Goal: Information Seeking & Learning: Check status

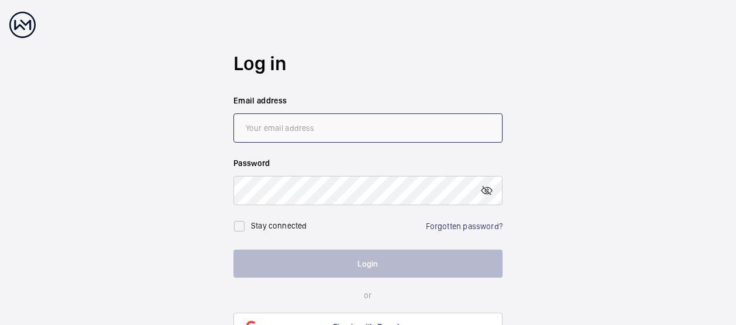
click at [302, 126] on input "email" at bounding box center [368, 128] width 269 height 29
type input "[EMAIL_ADDRESS][PERSON_NAME][DOMAIN_NAME]"
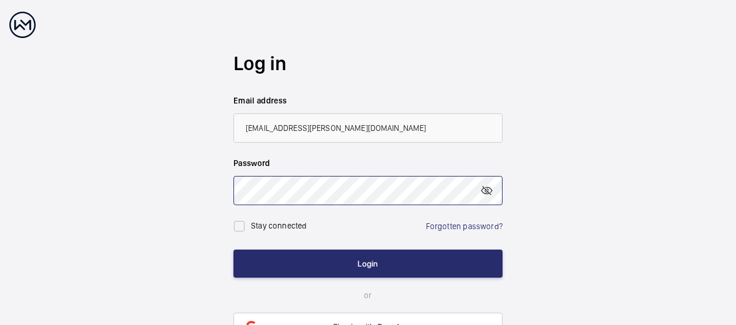
click at [234, 250] on button "Login" at bounding box center [368, 264] width 269 height 28
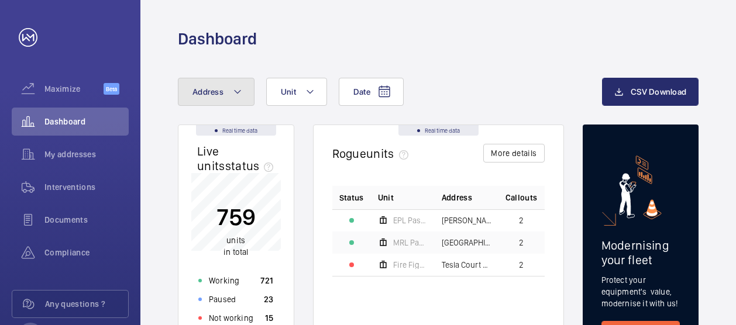
click at [234, 83] on button "Address" at bounding box center [216, 92] width 77 height 28
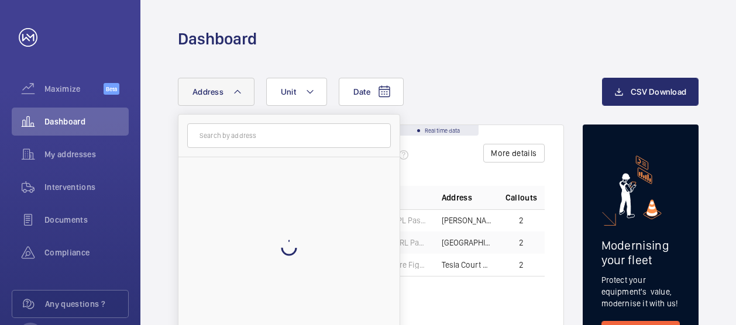
click at [246, 135] on input "text" at bounding box center [289, 135] width 204 height 25
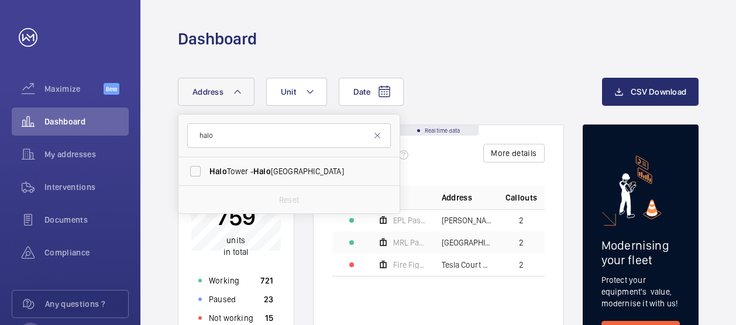
type input "halo"
click at [253, 169] on span "[GEOGRAPHIC_DATA] - [GEOGRAPHIC_DATA]" at bounding box center [290, 172] width 161 height 12
click at [207, 169] on input "[GEOGRAPHIC_DATA] - [GEOGRAPHIC_DATA]" at bounding box center [195, 171] width 23 height 23
checkbox input "true"
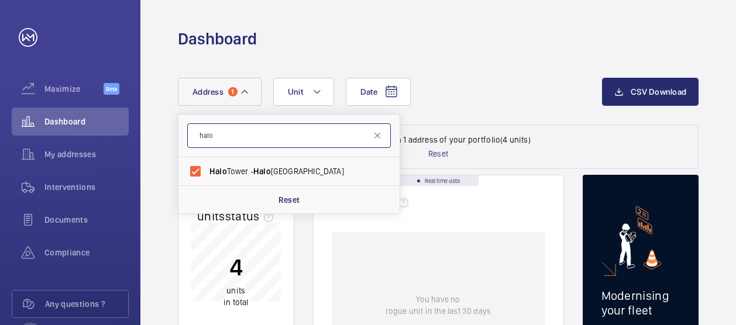
click at [383, 140] on input "halo" at bounding box center [289, 135] width 204 height 25
click at [379, 138] on mat-icon at bounding box center [377, 135] width 9 height 9
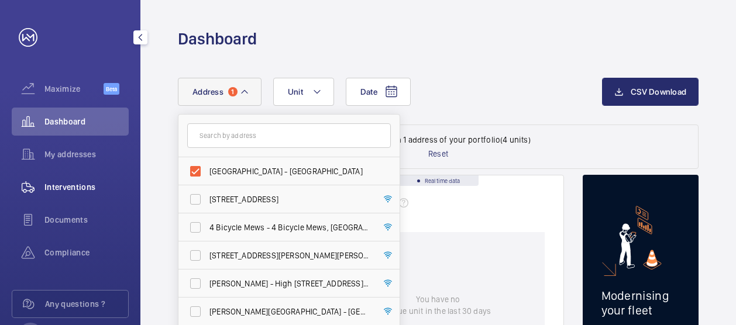
click at [66, 191] on span "Interventions" at bounding box center [86, 187] width 84 height 12
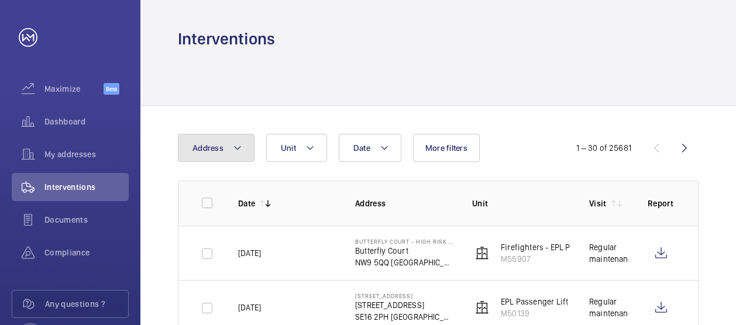
click at [233, 147] on mat-icon at bounding box center [237, 148] width 9 height 14
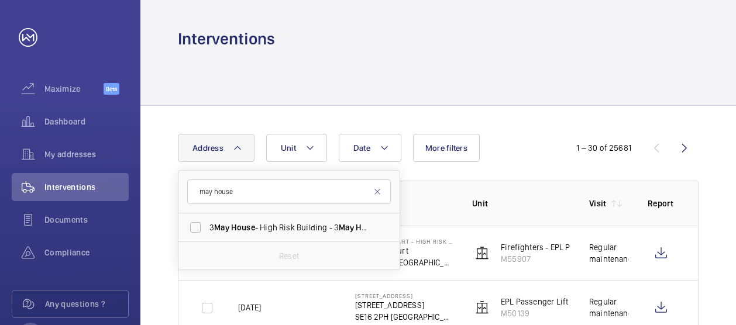
type input "may house"
click at [249, 191] on input "may house" at bounding box center [289, 192] width 204 height 25
click at [246, 224] on span "House" at bounding box center [243, 227] width 24 height 9
click at [207, 224] on input "[DATE] House - High Risk Building - [DATE][GEOGRAPHIC_DATA]" at bounding box center [195, 227] width 23 height 23
checkbox input "true"
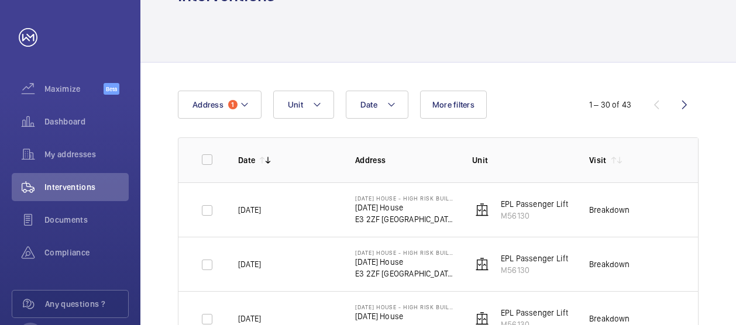
scroll to position [59, 0]
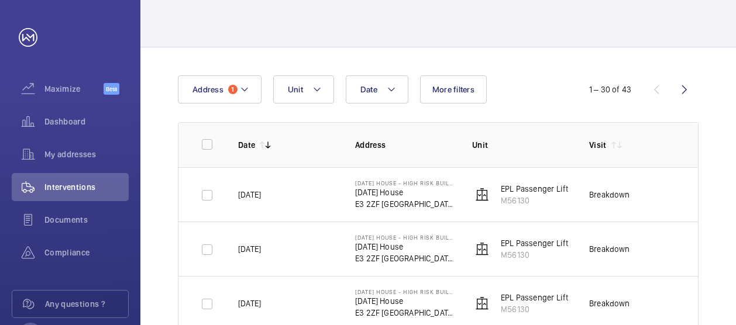
click at [525, 184] on p "EPL Passenger Lift" at bounding box center [534, 189] width 67 height 12
click at [382, 191] on p "[DATE] House" at bounding box center [404, 193] width 98 height 12
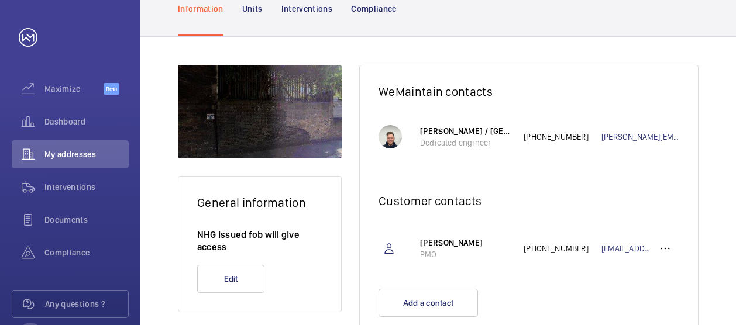
scroll to position [153, 0]
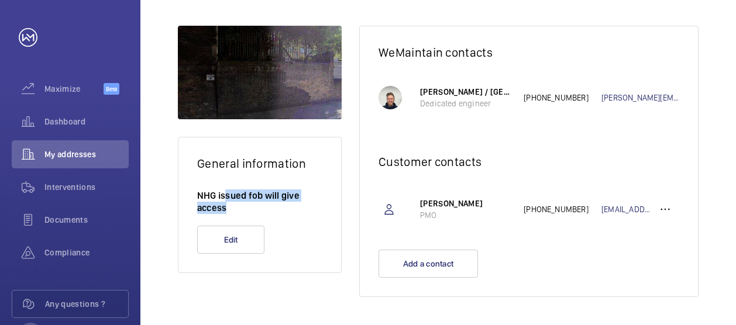
drag, startPoint x: 225, startPoint y: 197, endPoint x: 309, endPoint y: 204, distance: 84.6
click at [309, 204] on p "NHG issued fob will give access" at bounding box center [259, 202] width 125 height 25
drag, startPoint x: 309, startPoint y: 204, endPoint x: 303, endPoint y: 212, distance: 10.1
click at [303, 212] on p "NHG issued fob will give access" at bounding box center [259, 202] width 125 height 25
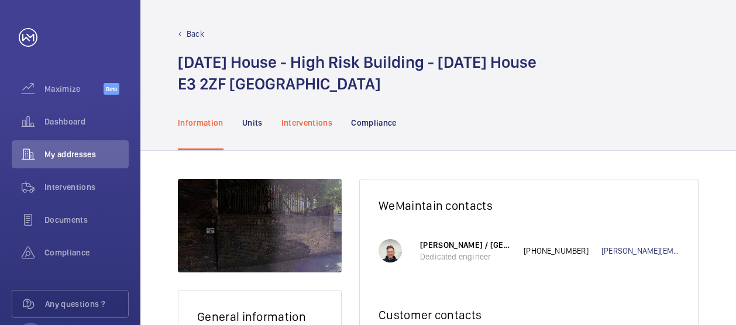
click at [324, 121] on p "Interventions" at bounding box center [308, 123] width 52 height 12
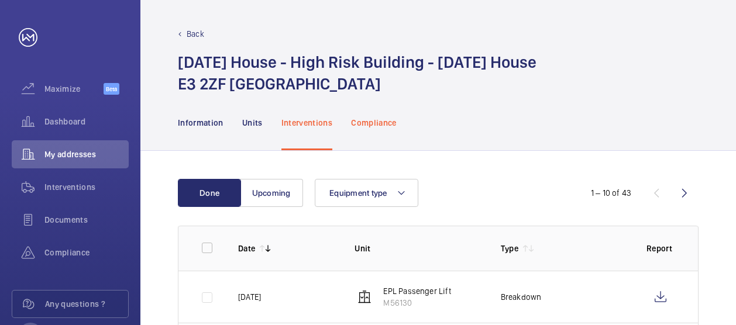
click at [376, 119] on p "Compliance" at bounding box center [374, 123] width 46 height 12
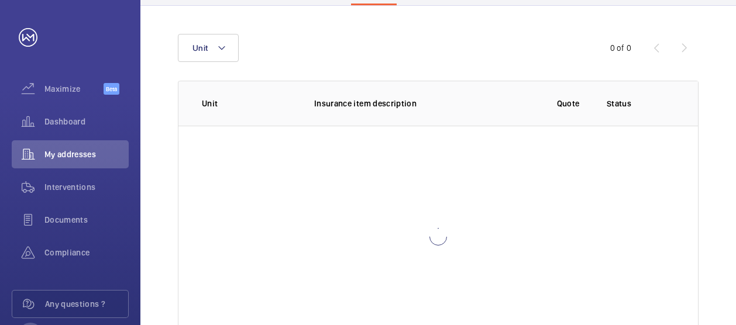
scroll to position [176, 0]
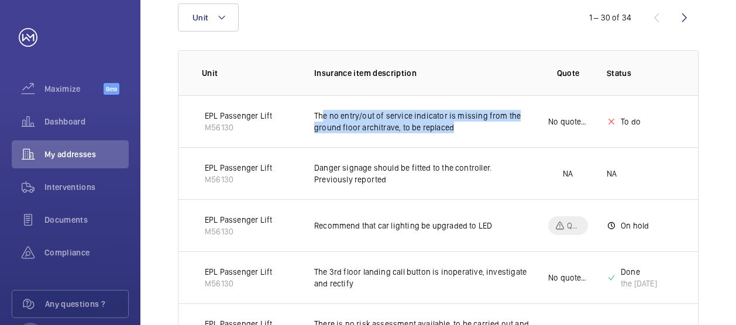
drag, startPoint x: 323, startPoint y: 112, endPoint x: 472, endPoint y: 135, distance: 151.1
click at [472, 135] on td "The no entry/out of service indicator is missing from the ground floor architra…" at bounding box center [413, 121] width 234 height 52
drag, startPoint x: 472, startPoint y: 135, endPoint x: 452, endPoint y: 136, distance: 20.5
click at [452, 136] on td "The no entry/out of service indicator is missing from the ground floor architra…" at bounding box center [413, 121] width 234 height 52
click at [341, 121] on p "The no entry/out of service indicator is missing from the ground floor architra…" at bounding box center [421, 121] width 215 height 23
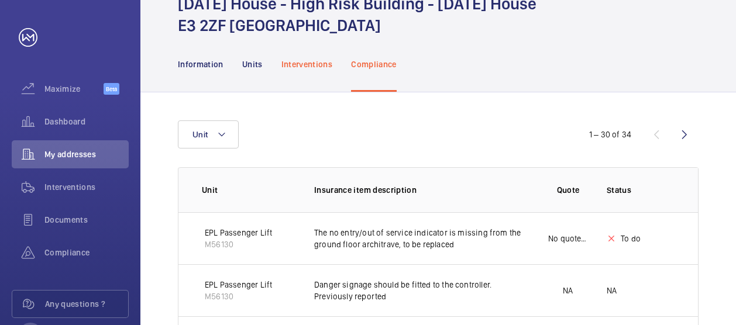
click at [311, 57] on div "Interventions" at bounding box center [308, 64] width 52 height 56
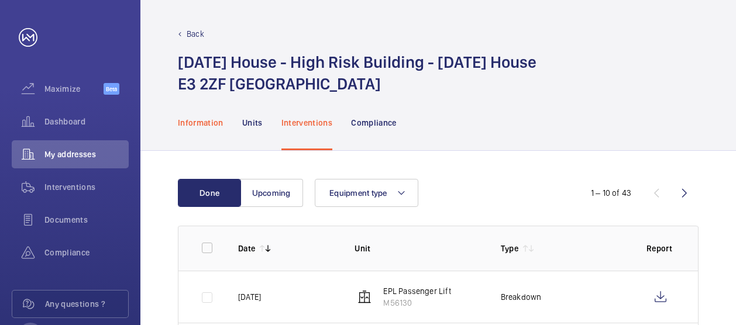
click at [212, 122] on p "Information" at bounding box center [201, 123] width 46 height 12
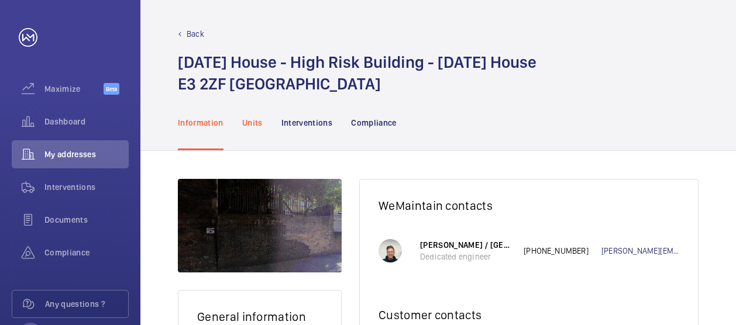
click at [254, 128] on p "Units" at bounding box center [252, 123] width 20 height 12
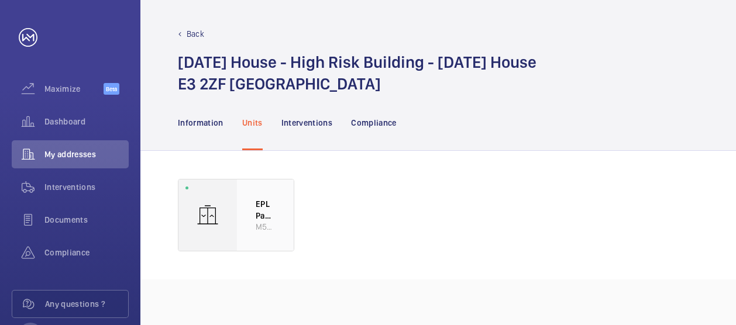
click at [234, 203] on div at bounding box center [208, 215] width 59 height 71
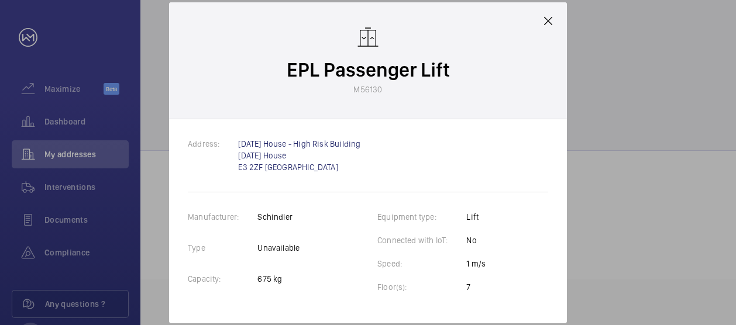
click at [548, 22] on mat-icon at bounding box center [548, 21] width 14 height 14
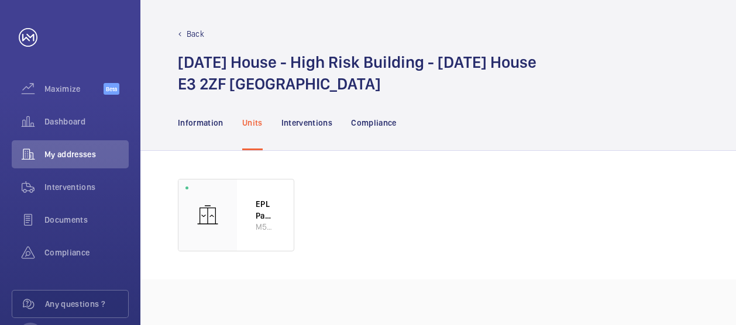
click at [194, 29] on p "Back" at bounding box center [196, 34] width 18 height 12
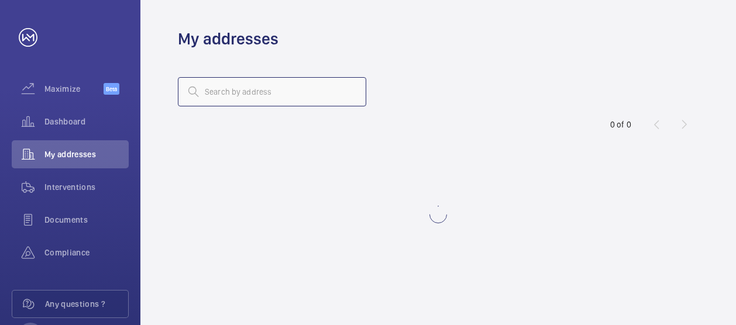
click at [248, 101] on input "text" at bounding box center [272, 91] width 188 height 29
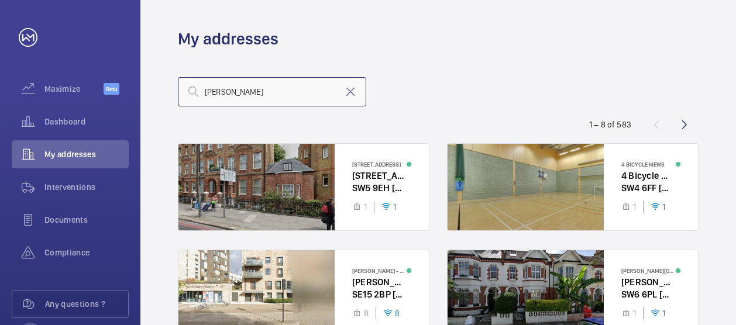
type input "[PERSON_NAME]"
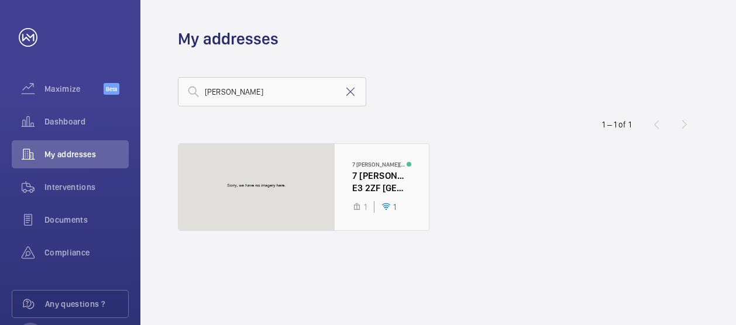
click at [362, 168] on div at bounding box center [304, 187] width 251 height 87
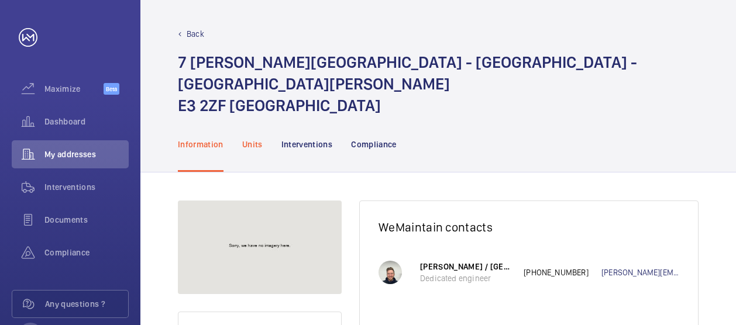
click at [242, 139] on p "Units" at bounding box center [252, 145] width 20 height 12
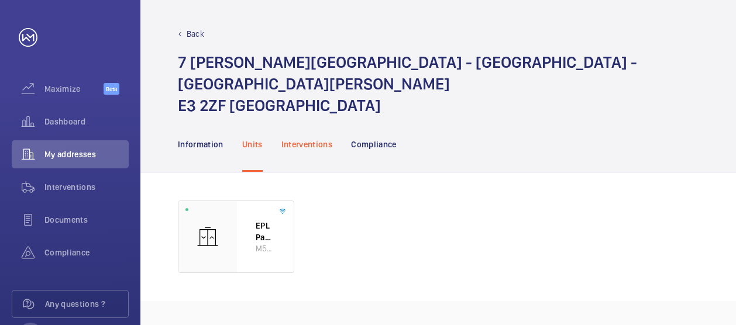
click at [303, 139] on p "Interventions" at bounding box center [308, 145] width 52 height 12
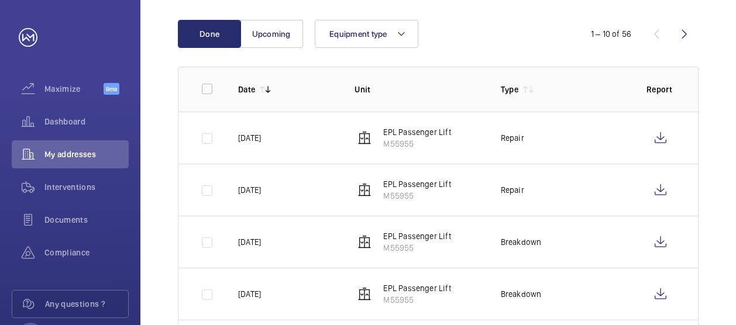
scroll to position [234, 0]
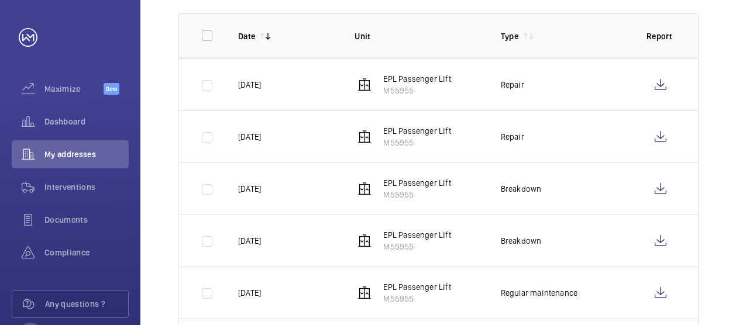
click at [411, 73] on p "EPL Passenger Lift" at bounding box center [416, 79] width 67 height 12
click at [428, 73] on p "EPL Passenger Lift" at bounding box center [416, 79] width 67 height 12
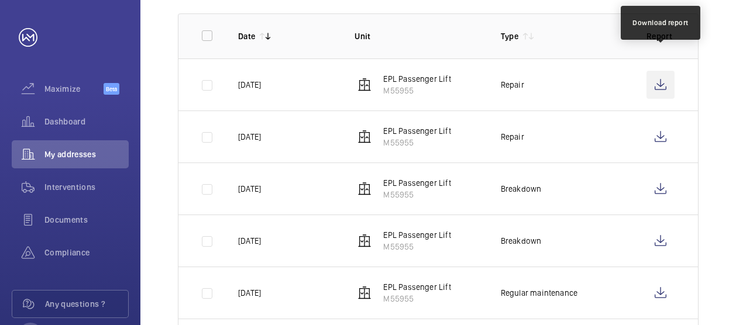
click at [656, 71] on wm-front-icon-button at bounding box center [661, 85] width 28 height 28
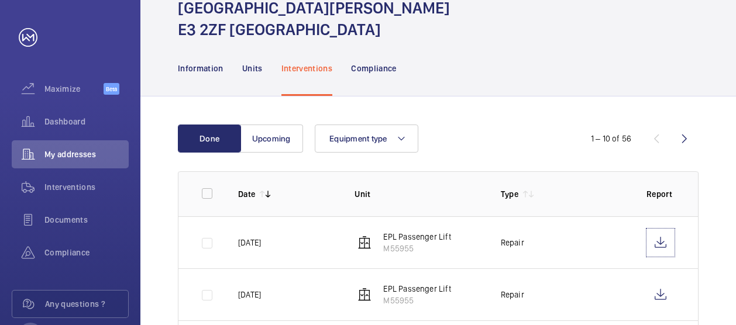
scroll to position [0, 0]
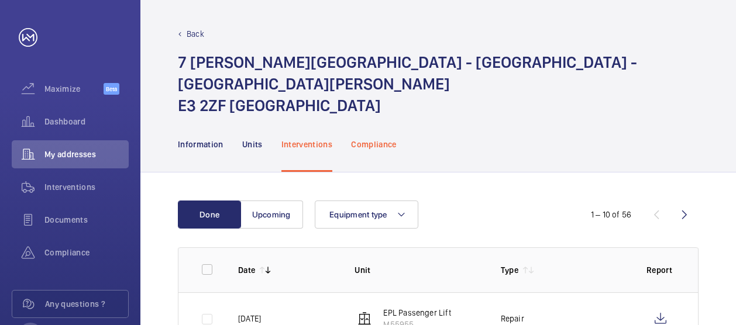
click at [369, 139] on p "Compliance" at bounding box center [374, 145] width 46 height 12
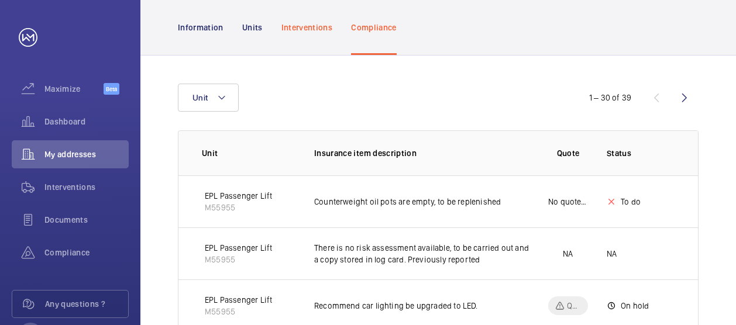
scroll to position [117, 0]
drag, startPoint x: 339, startPoint y: 179, endPoint x: 478, endPoint y: 173, distance: 138.8
click at [478, 176] on td "Counterweight oil pots are empty, to be replenished" at bounding box center [413, 202] width 234 height 52
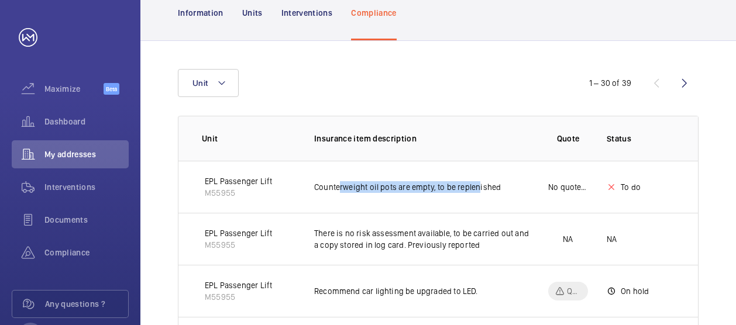
scroll to position [0, 0]
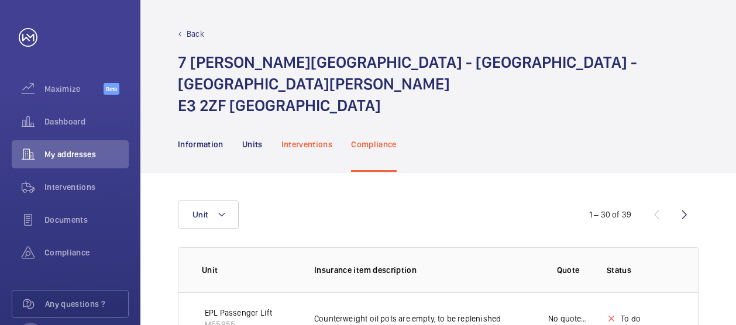
click at [309, 139] on p "Interventions" at bounding box center [308, 145] width 52 height 12
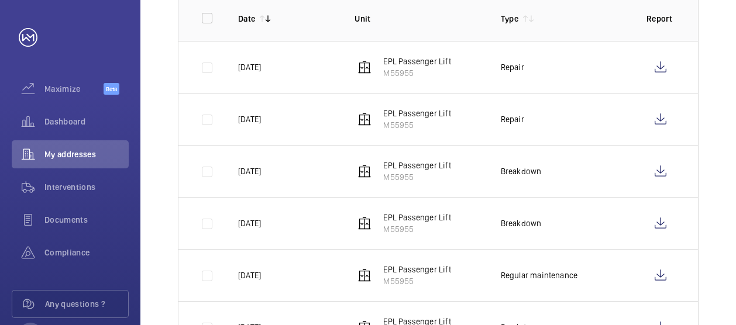
scroll to position [234, 0]
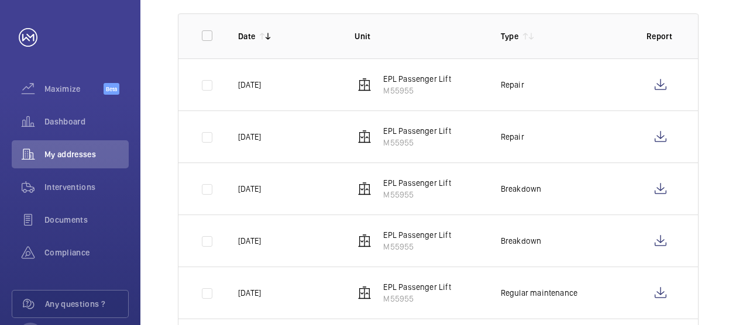
drag, startPoint x: 709, startPoint y: 63, endPoint x: 702, endPoint y: 63, distance: 7.0
click at [709, 63] on div "Done Upcoming Equipment type 1 – 10 of 56 Date Unit Type Report [DATE] EPL Pass…" at bounding box center [438, 274] width 596 height 670
